Goal: Navigation & Orientation: Find specific page/section

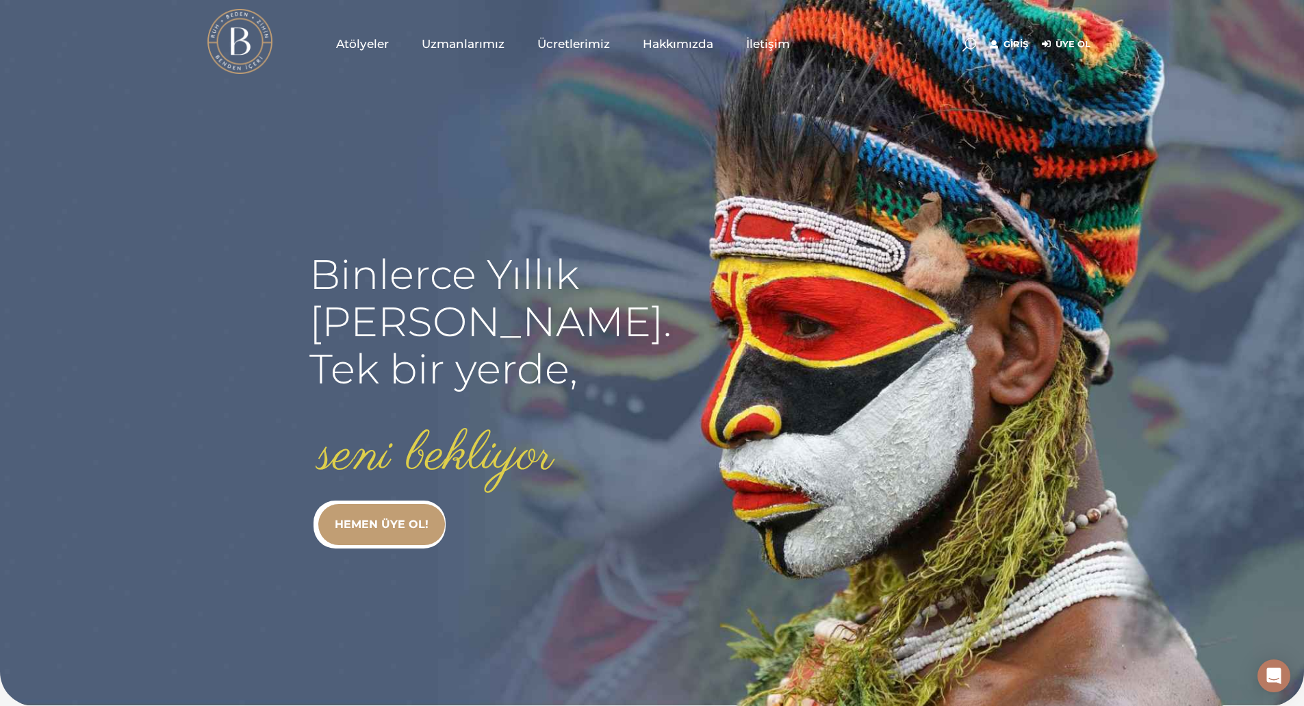
click at [1011, 43] on link "Giriş" at bounding box center [1008, 44] width 38 height 16
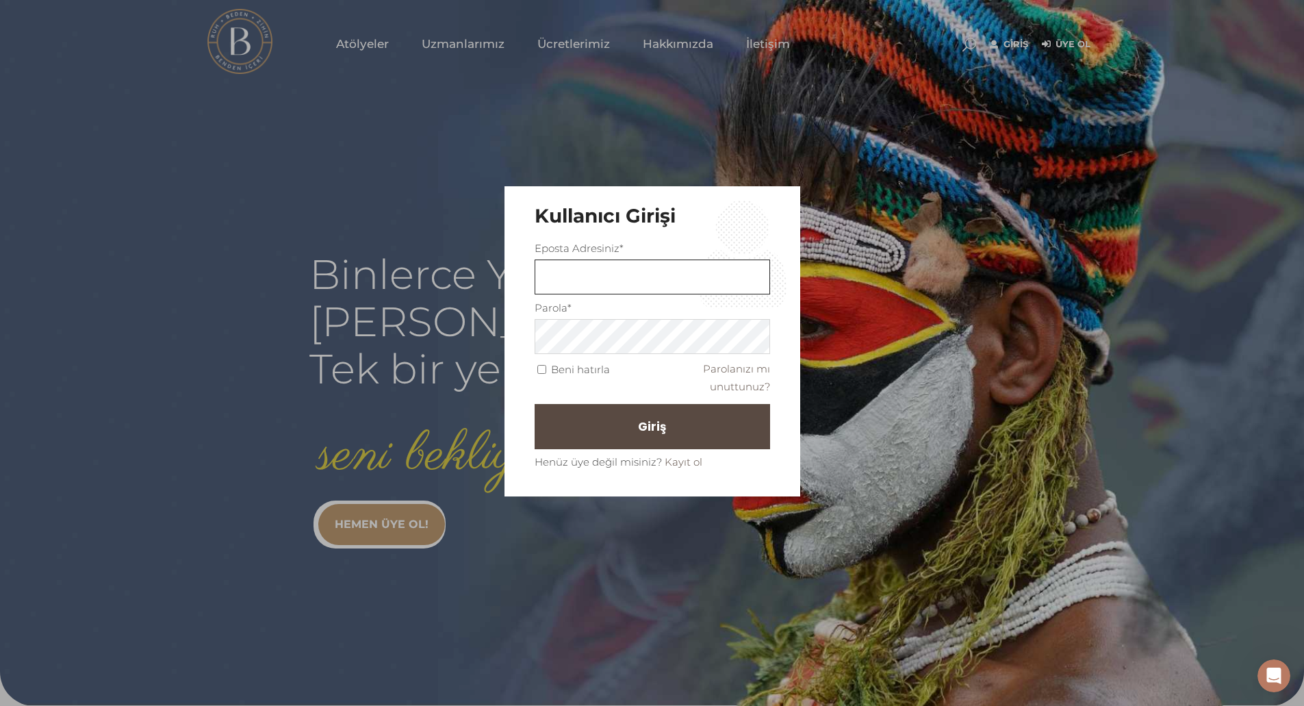
click at [716, 280] on input "text" at bounding box center [651, 276] width 235 height 35
type input "[EMAIL_ADDRESS][DOMAIN_NAME]"
click at [534, 404] on button "Giriş" at bounding box center [651, 426] width 235 height 45
click at [697, 426] on button "Giriş" at bounding box center [651, 426] width 235 height 45
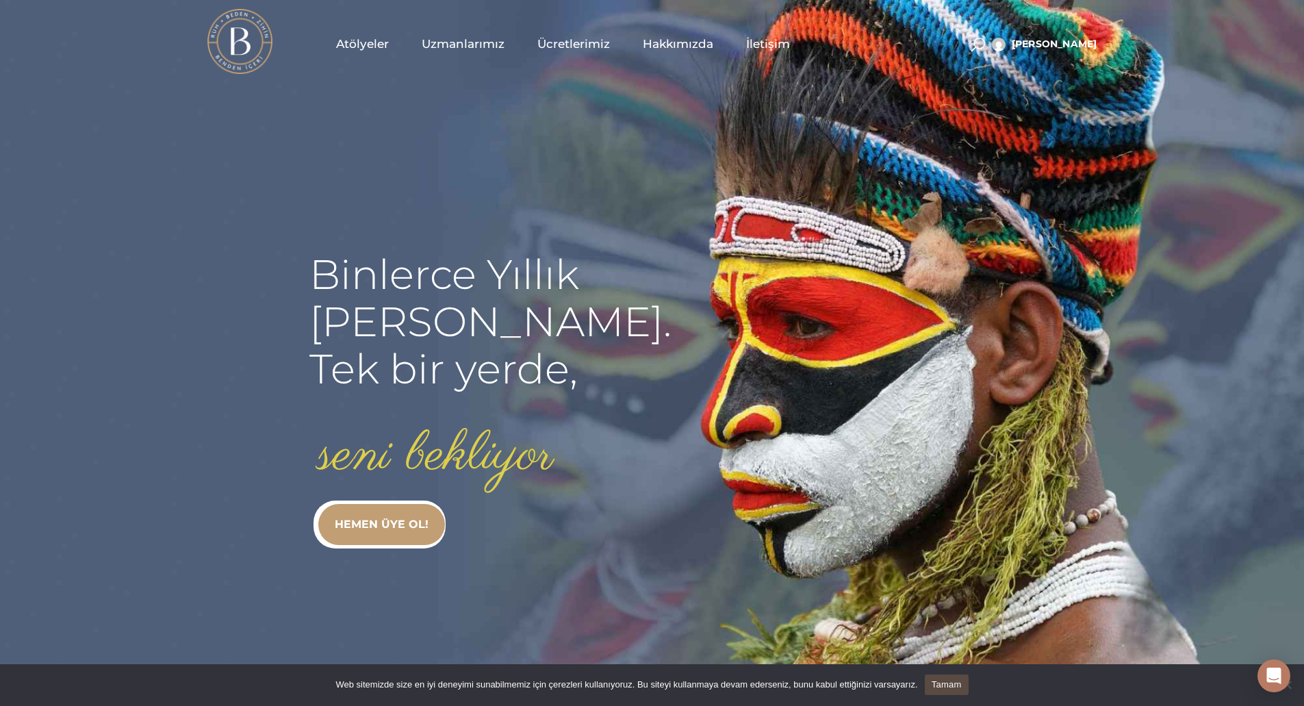
drag, startPoint x: 0, startPoint y: 0, endPoint x: 697, endPoint y: 426, distance: 816.4
drag, startPoint x: 697, startPoint y: 426, endPoint x: 957, endPoint y: 546, distance: 287.2
click at [957, 546] on rs-slide "Binlerce Yıllık kadim bilgi. Tek bir yerde, seni bekliyor HEMEN ÜYE OL!" at bounding box center [652, 353] width 1304 height 706
click at [1096, 164] on rs-slide "Binlerce Yıllık kadim bilgi. Tek bir yerde, seni bekliyor HEMEN ÜYE OL!" at bounding box center [652, 353] width 1304 height 706
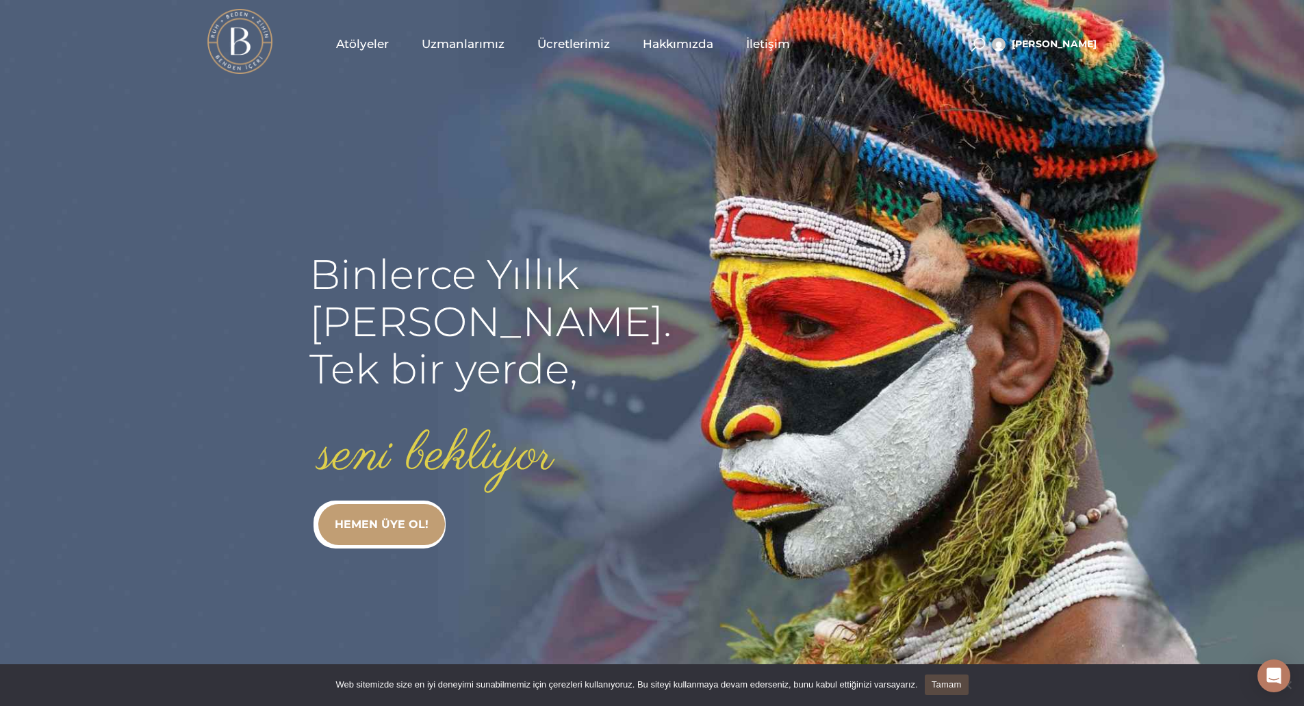
click at [1096, 164] on rs-slide "Binlerce Yıllık kadim bilgi. Tek bir yerde, seni bekliyor HEMEN ÜYE OL!" at bounding box center [652, 353] width 1304 height 706
click at [374, 44] on span "Atölyeler" at bounding box center [362, 44] width 53 height 16
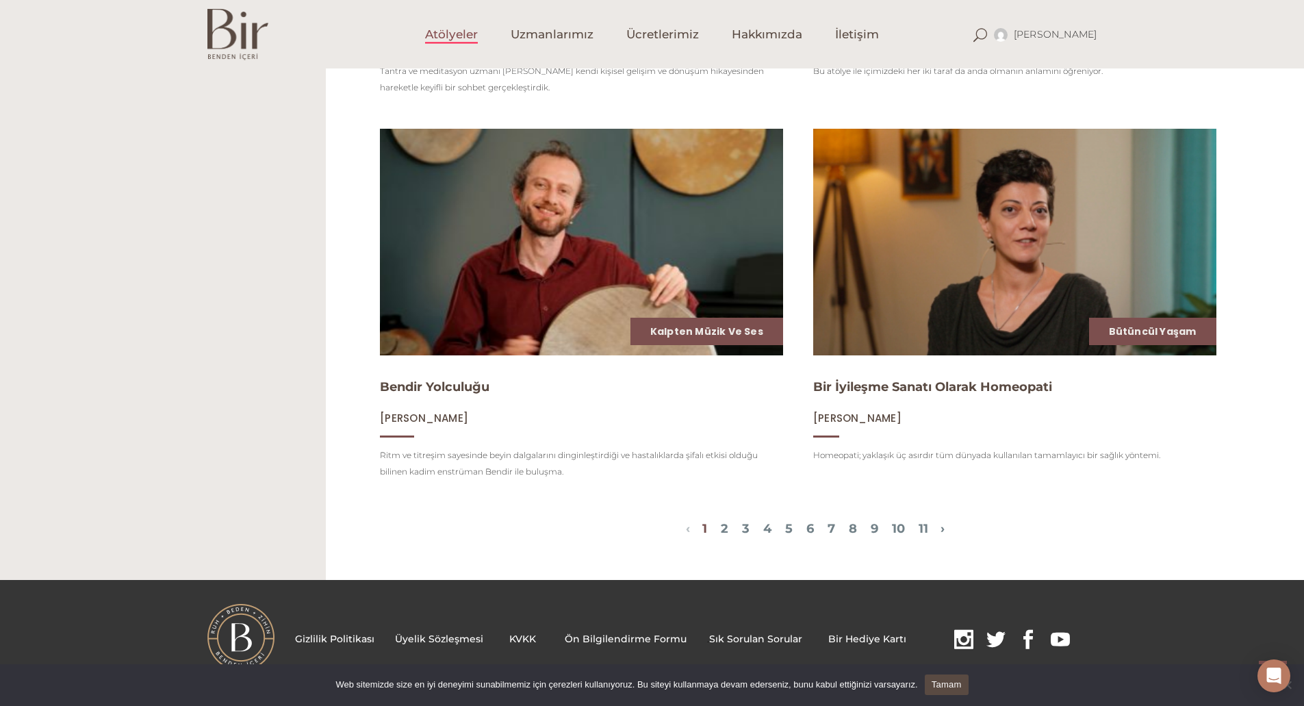
scroll to position [1689, 0]
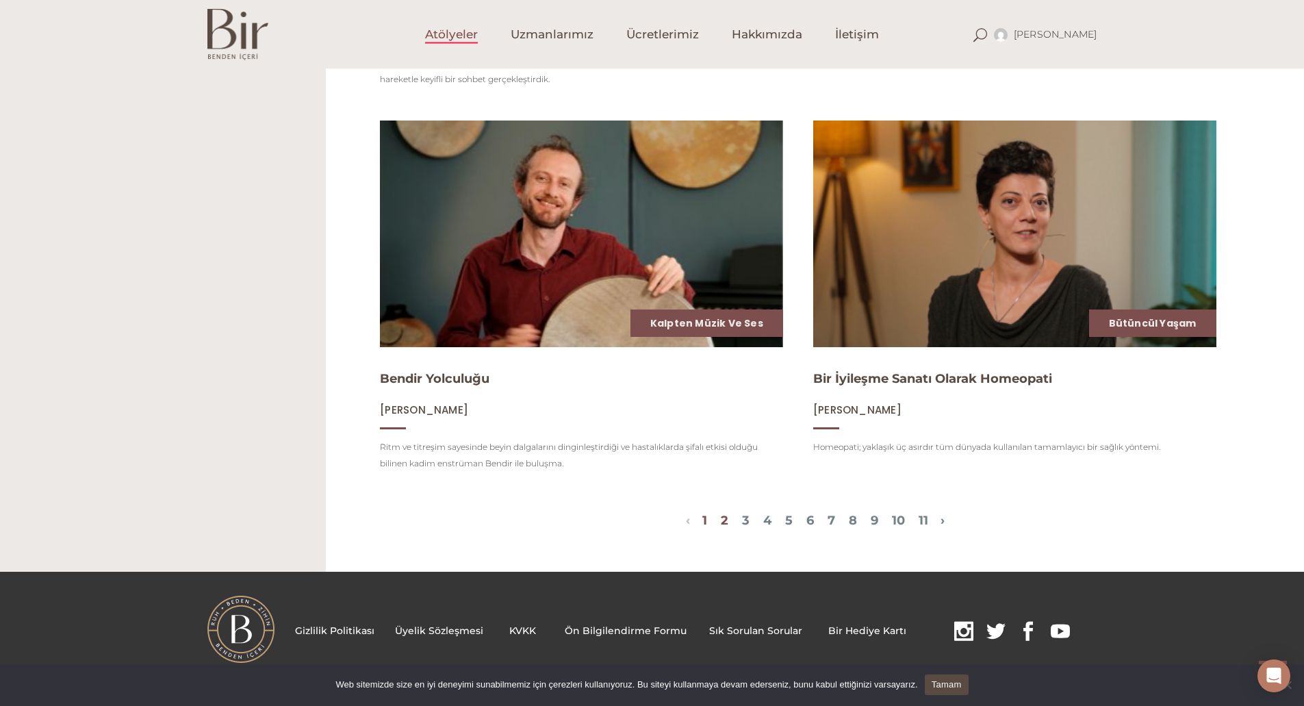
click at [721, 524] on link "2" at bounding box center [725, 520] width 8 height 15
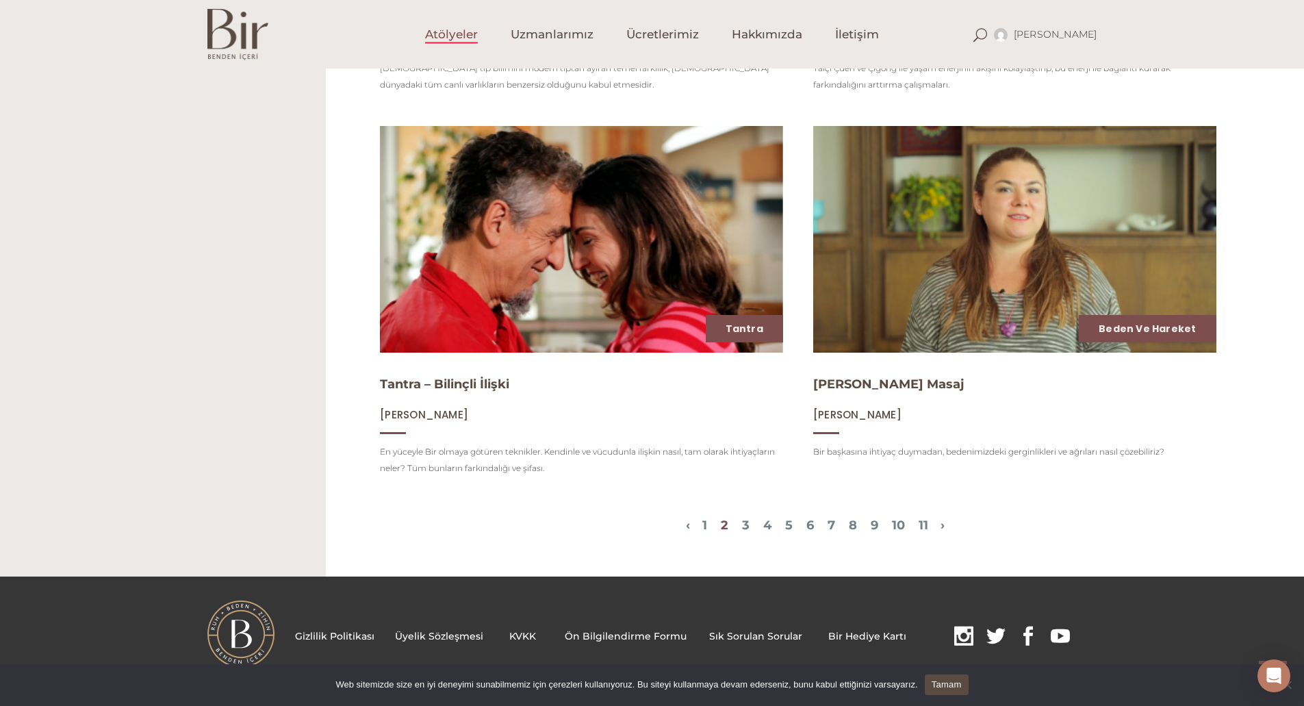
scroll to position [1674, 0]
